Goal: Task Accomplishment & Management: Manage account settings

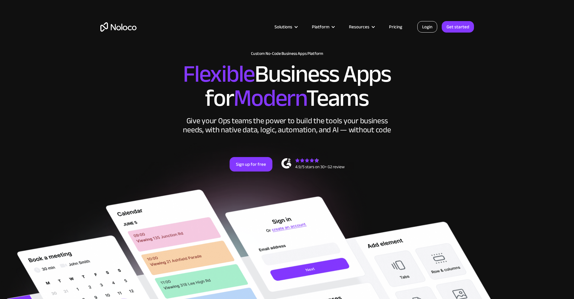
click at [414, 30] on link "Login" at bounding box center [427, 26] width 20 height 11
click at [0, 0] on div "Solutions Use Cases Business Types Project Management Keep track of customers, …" at bounding box center [287, 28] width 574 height 57
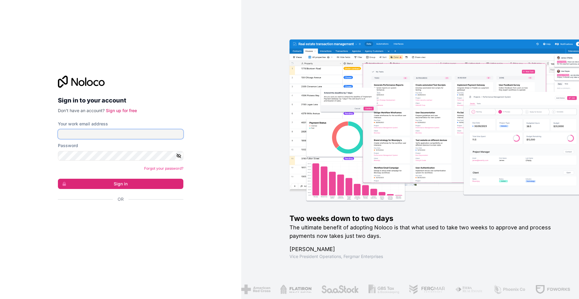
click at [115, 138] on input "Your work email address" at bounding box center [120, 134] width 125 height 10
type input "[PERSON_NAME][EMAIL_ADDRESS][DOMAIN_NAME]"
click at [134, 182] on button "Sign in" at bounding box center [120, 184] width 125 height 10
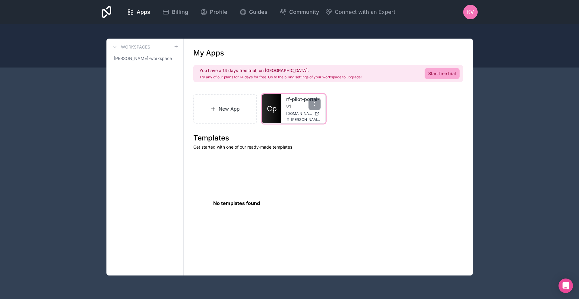
click at [275, 108] on span "Cp" at bounding box center [272, 109] width 10 height 10
